Goal: Find contact information: Find contact information

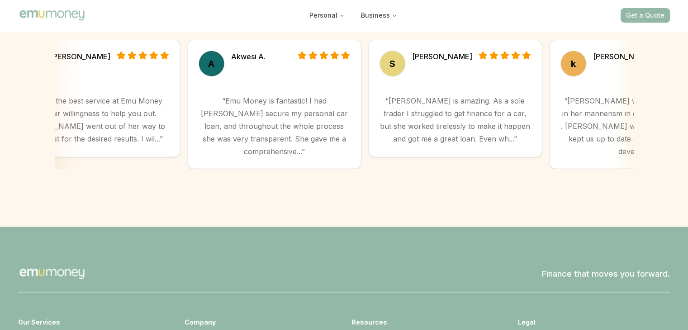
scroll to position [2580, 0]
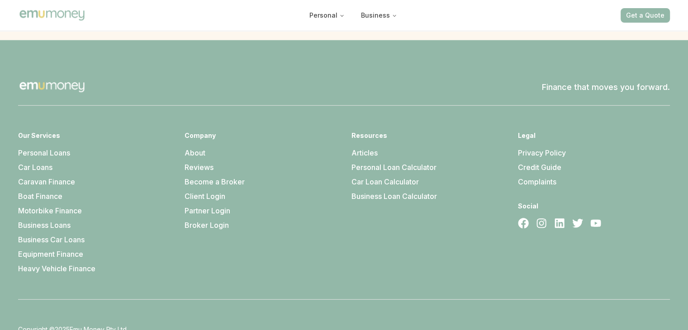
click at [200, 148] on link "About" at bounding box center [195, 152] width 21 height 9
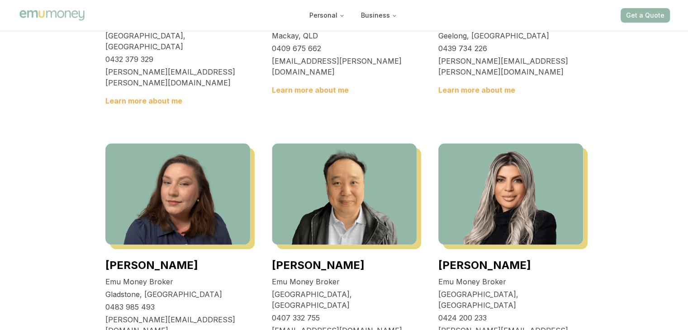
scroll to position [951, 0]
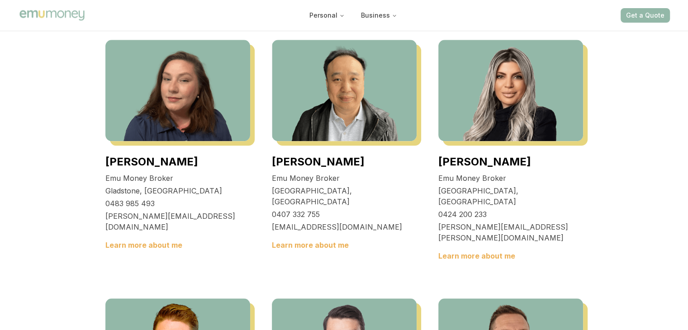
click at [474, 141] on img at bounding box center [511, 90] width 145 height 101
click at [461, 168] on link "[PERSON_NAME]" at bounding box center [485, 161] width 93 height 13
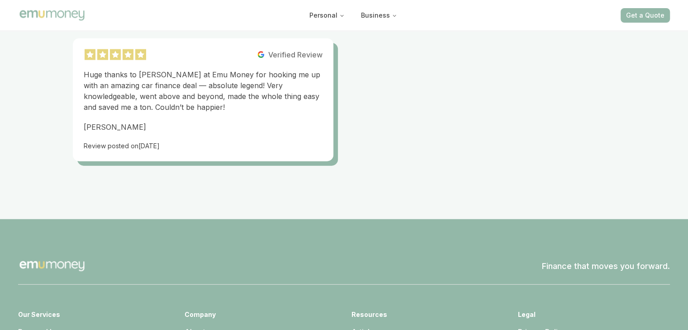
scroll to position [1992, 0]
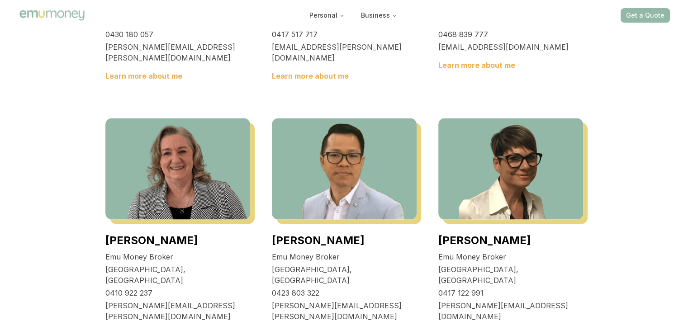
scroll to position [1720, 0]
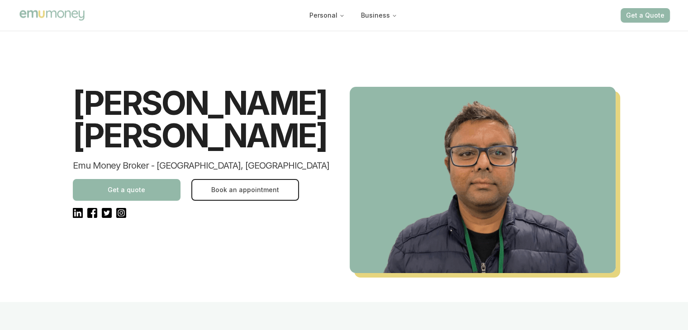
click at [35, 7] on link "Main" at bounding box center [52, 15] width 68 height 16
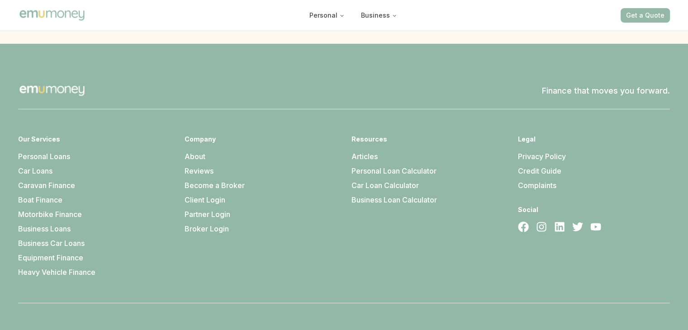
scroll to position [2580, 0]
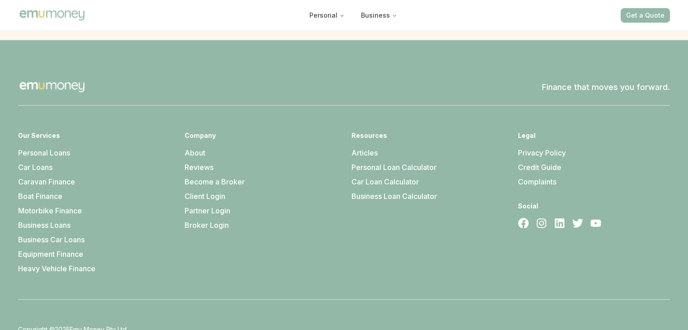
click at [196, 163] on link "Reviews" at bounding box center [199, 167] width 29 height 9
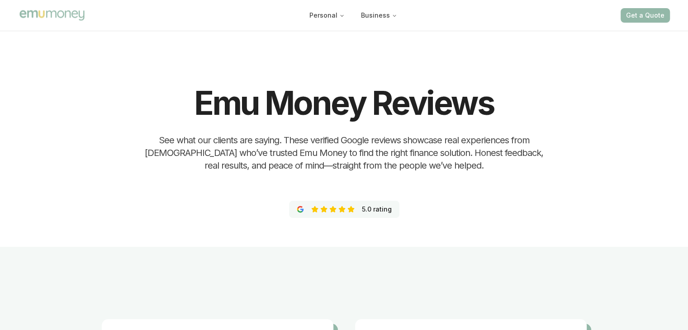
click at [73, 16] on img "Main" at bounding box center [52, 15] width 68 height 13
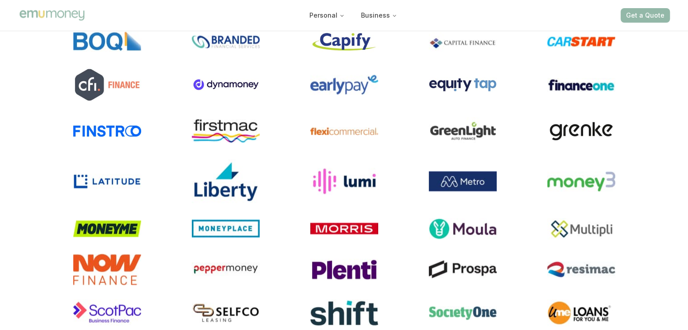
scroll to position [1765, 0]
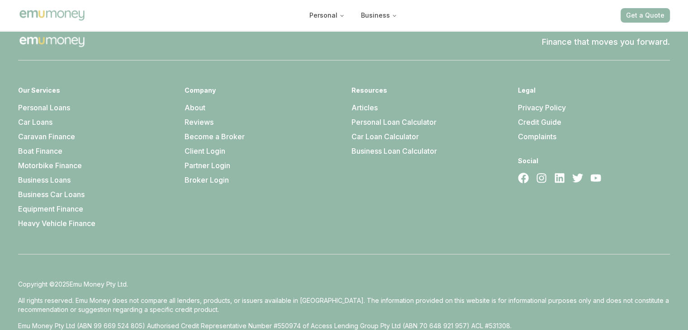
scroll to position [2634, 0]
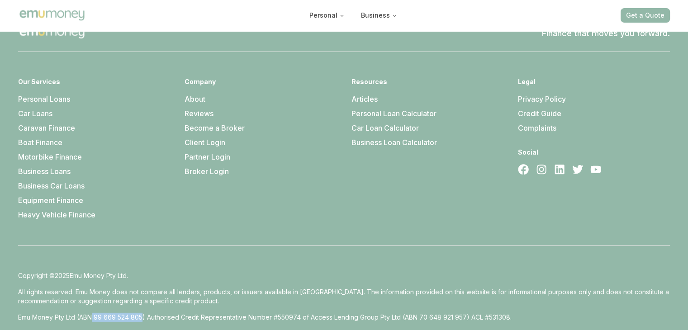
drag, startPoint x: 94, startPoint y: 282, endPoint x: 142, endPoint y: 282, distance: 48.4
click at [142, 313] on p "Emu Money Pty Ltd (ABN 99 669 524 805) Authorised Credit Representative Number …" at bounding box center [344, 317] width 652 height 9
copy p "99 669 524 805"
click at [186, 307] on div "Finance that moves you forward. Our Services Personal Loans Car Loans Caravan F…" at bounding box center [344, 175] width 688 height 379
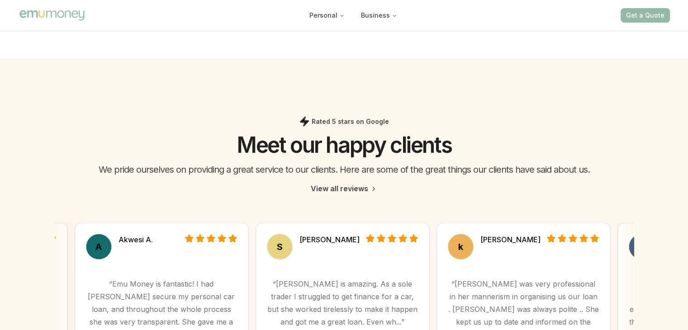
scroll to position [2091, 0]
